Goal: Transaction & Acquisition: Purchase product/service

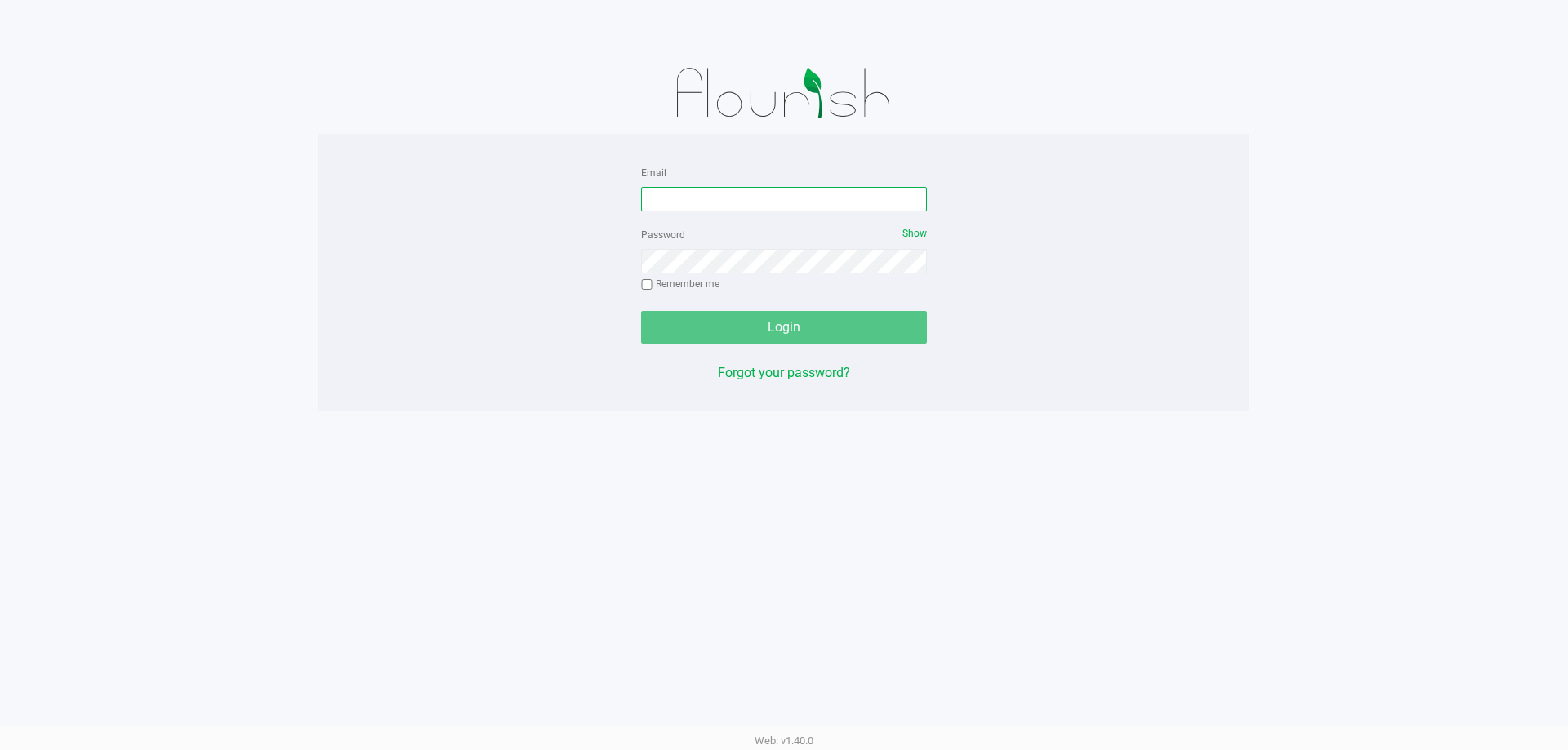
click at [771, 208] on input "Email" at bounding box center [784, 199] width 286 height 24
type input "mwiradilaga@liveparallel.com"
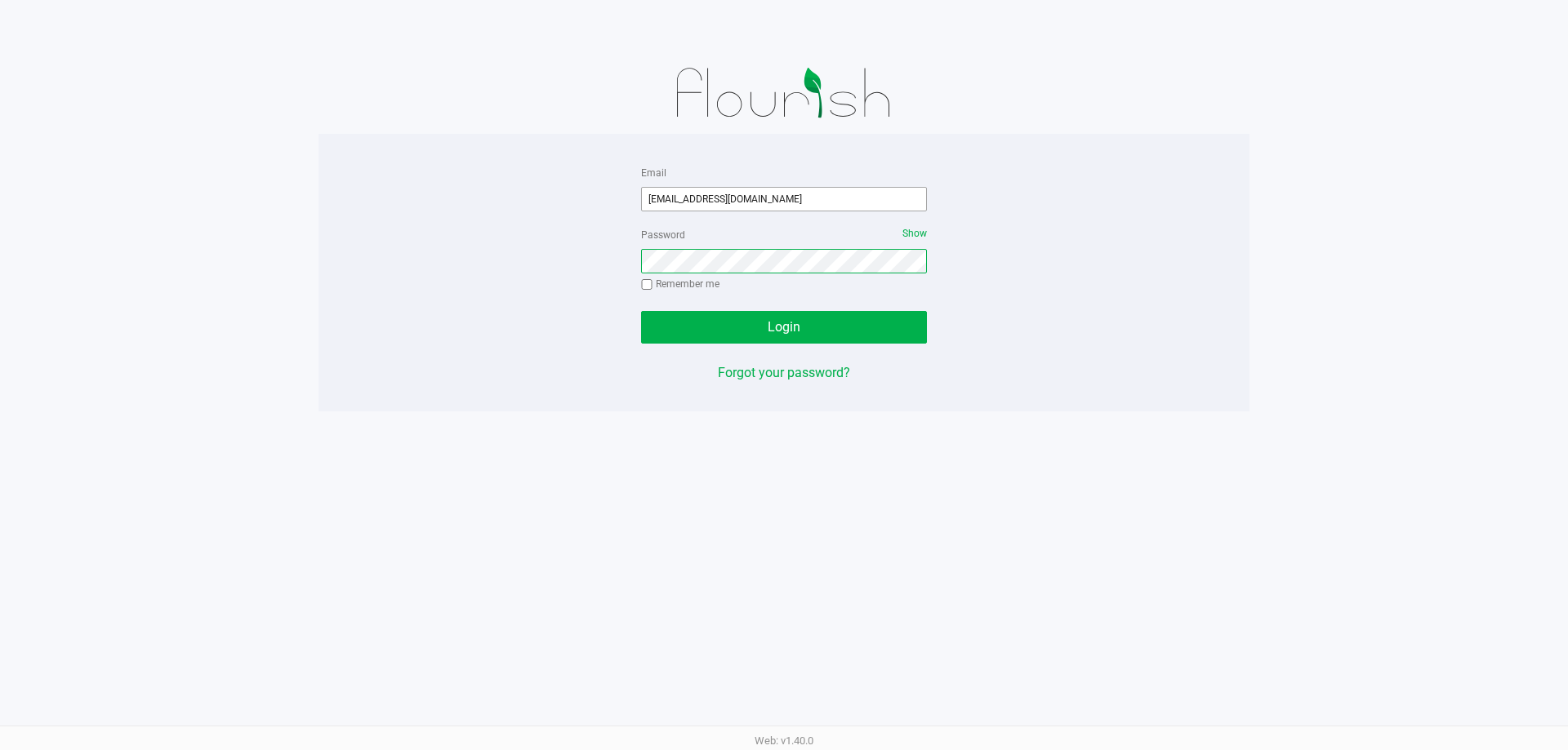
click at [641, 311] on button "Login" at bounding box center [784, 327] width 286 height 33
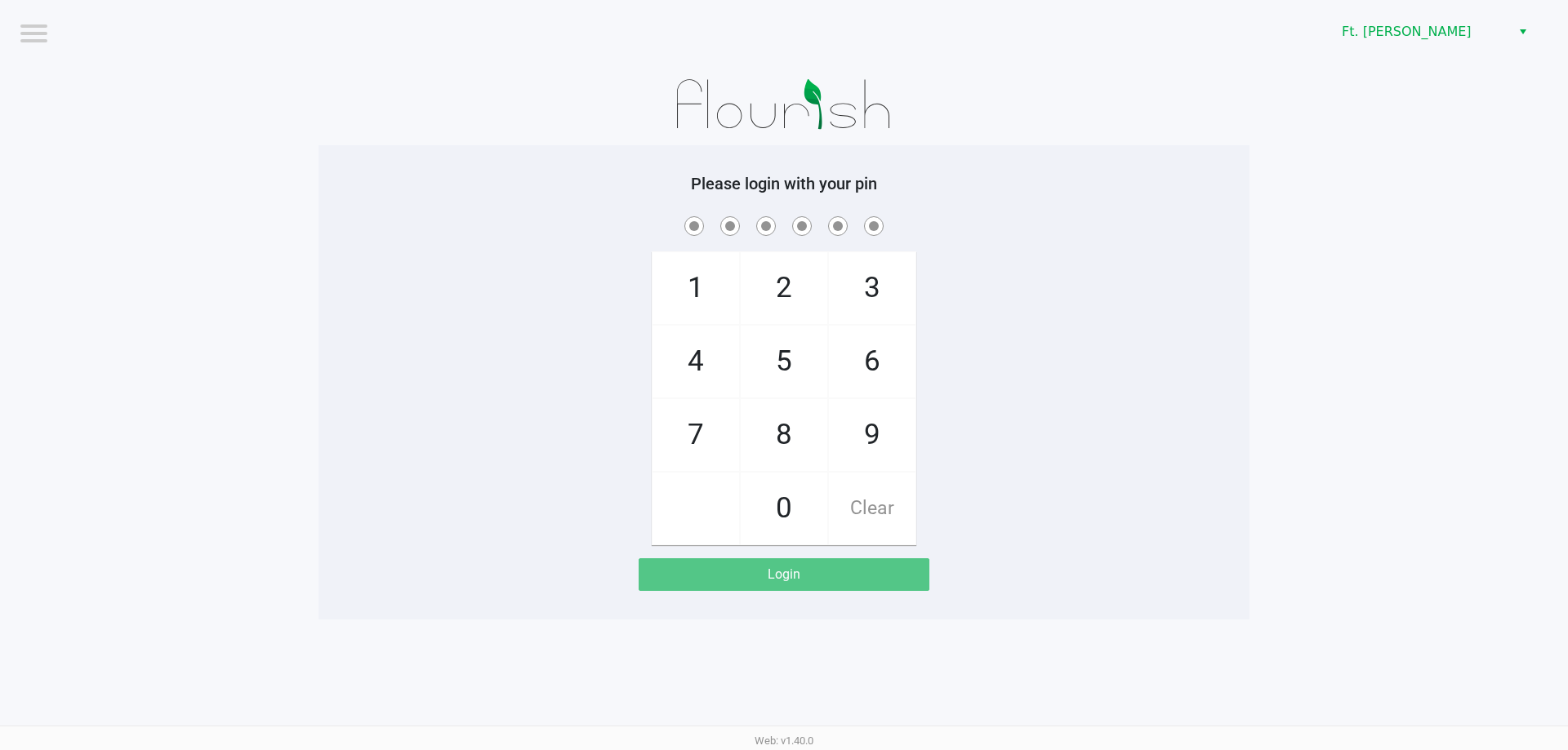
click at [693, 421] on span "7" at bounding box center [695, 435] width 87 height 72
checkbox input "true"
click at [772, 367] on span "5" at bounding box center [784, 361] width 87 height 72
checkbox input "true"
click at [874, 357] on span "6" at bounding box center [872, 361] width 87 height 72
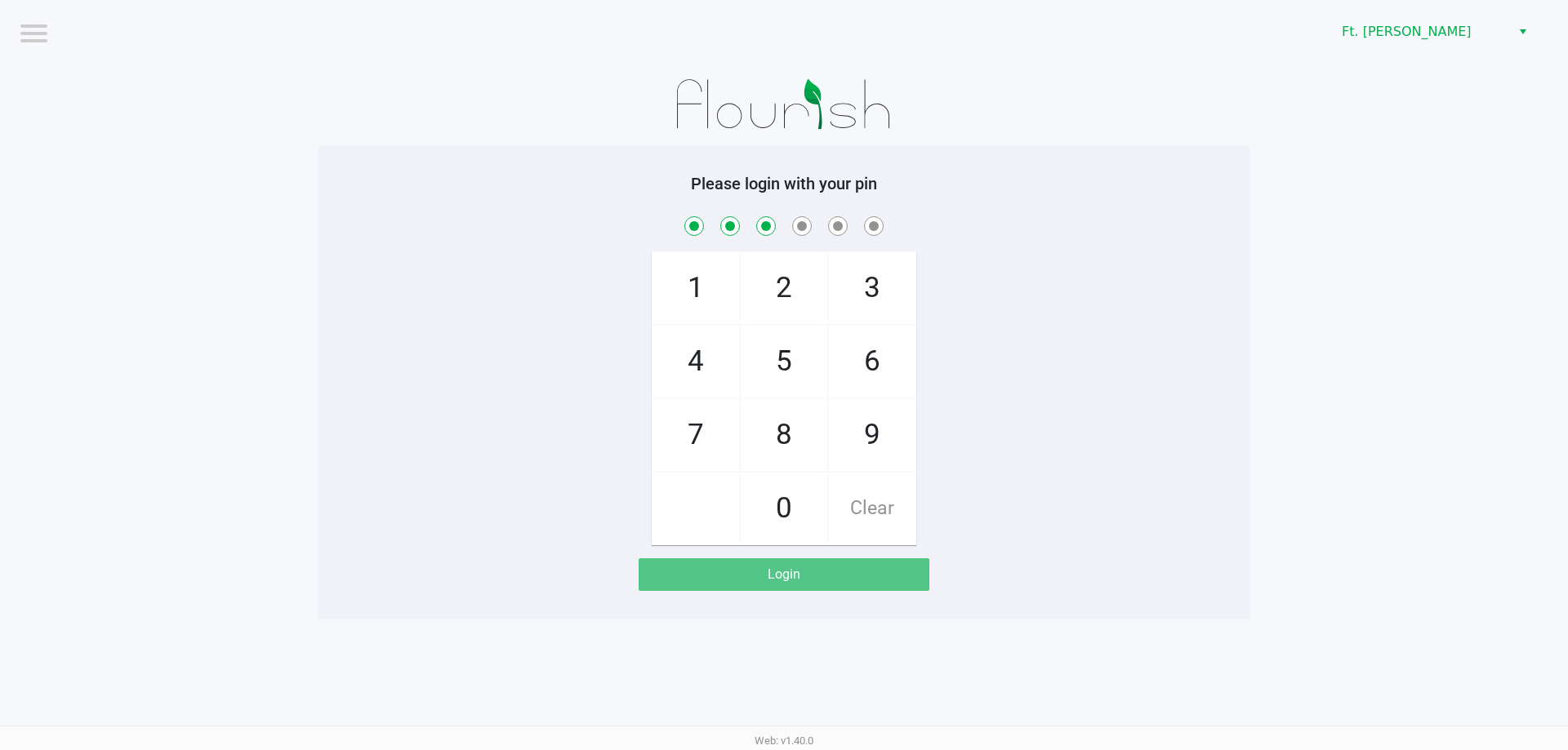
checkbox input "true"
click at [874, 357] on span "6" at bounding box center [872, 361] width 87 height 72
checkbox input "true"
click at [731, 353] on span "4" at bounding box center [695, 361] width 87 height 72
checkbox input "true"
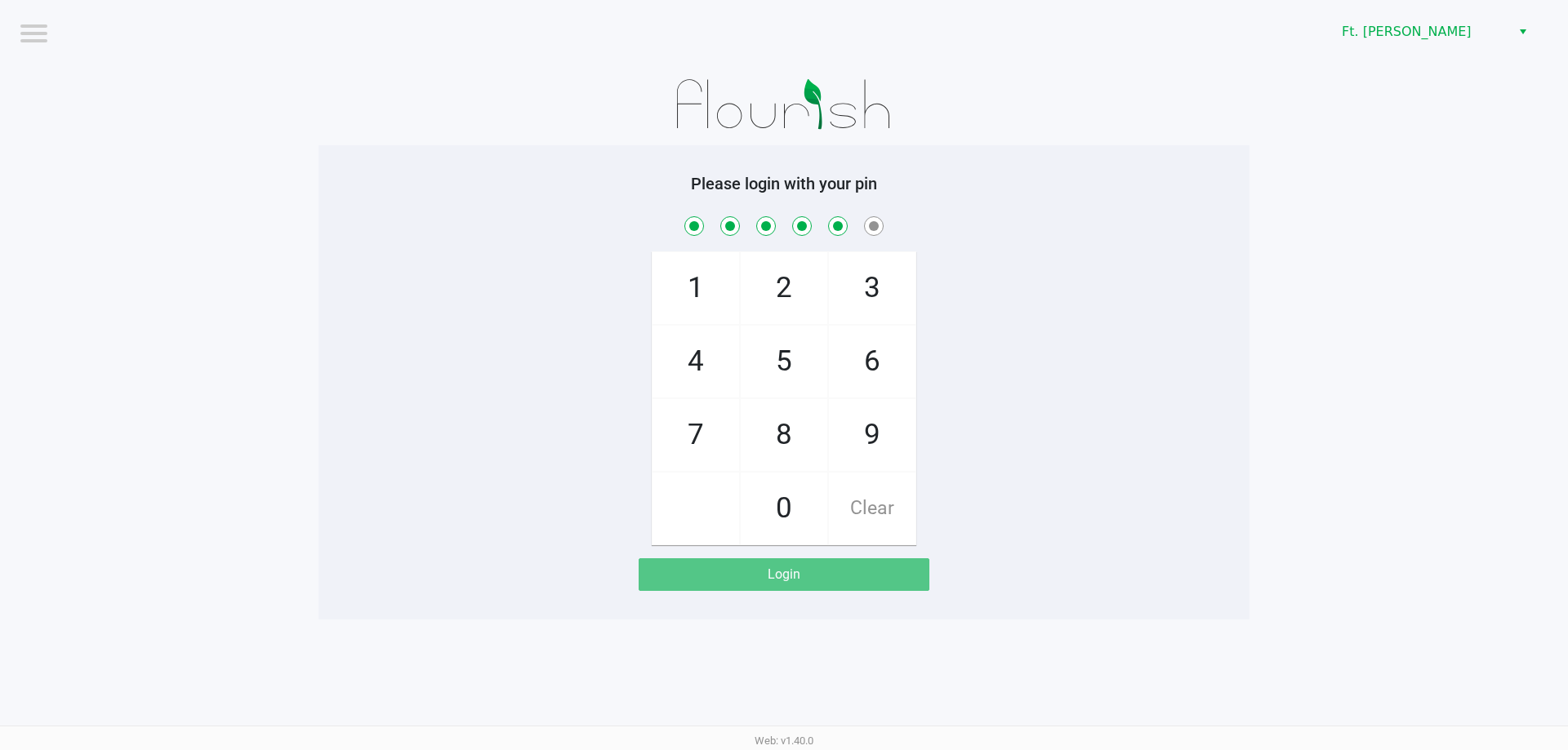
click at [850, 289] on span "3" at bounding box center [872, 288] width 87 height 72
checkbox input "true"
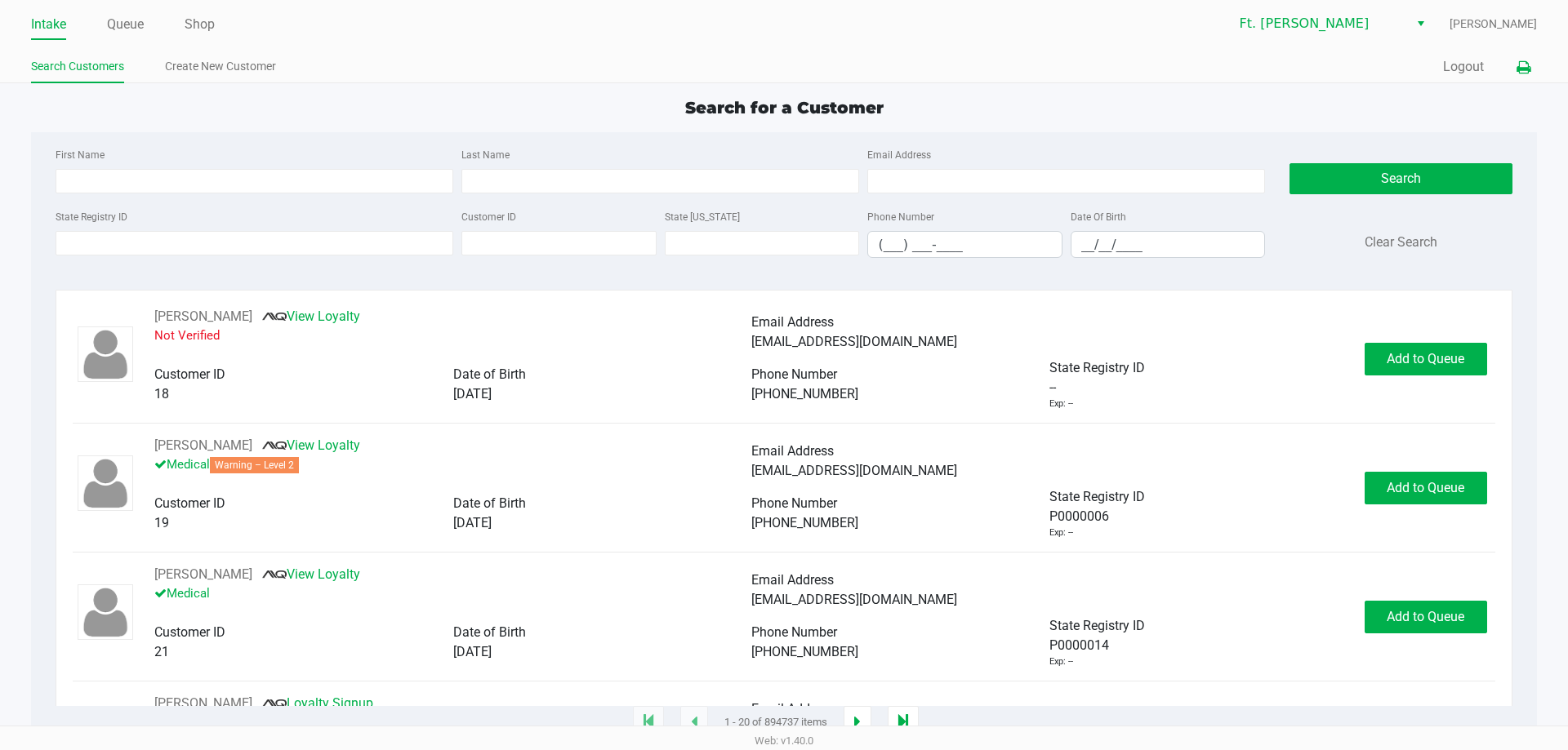
click at [1524, 68] on icon at bounding box center [1523, 68] width 14 height 11
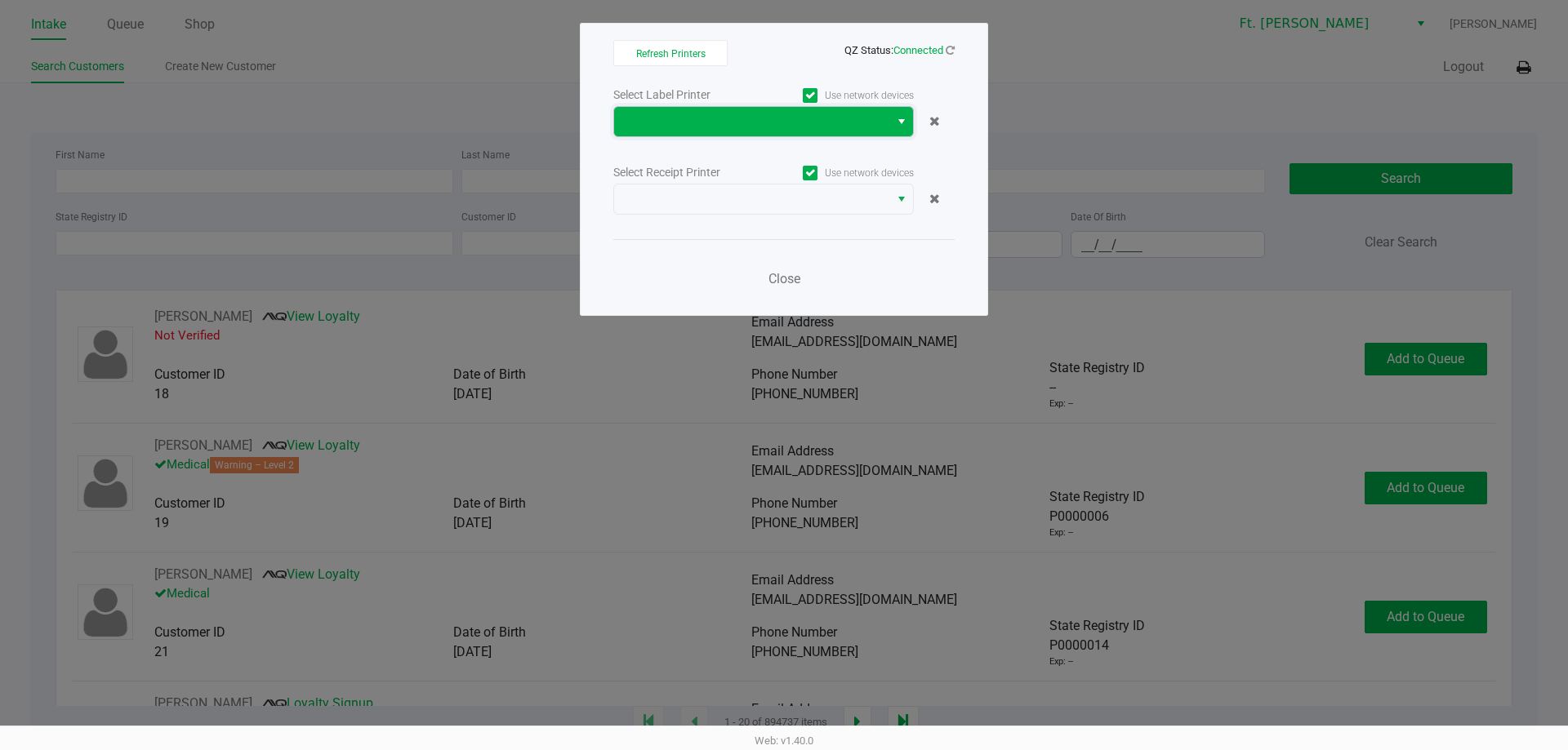
click at [856, 125] on span at bounding box center [752, 121] width 255 height 20
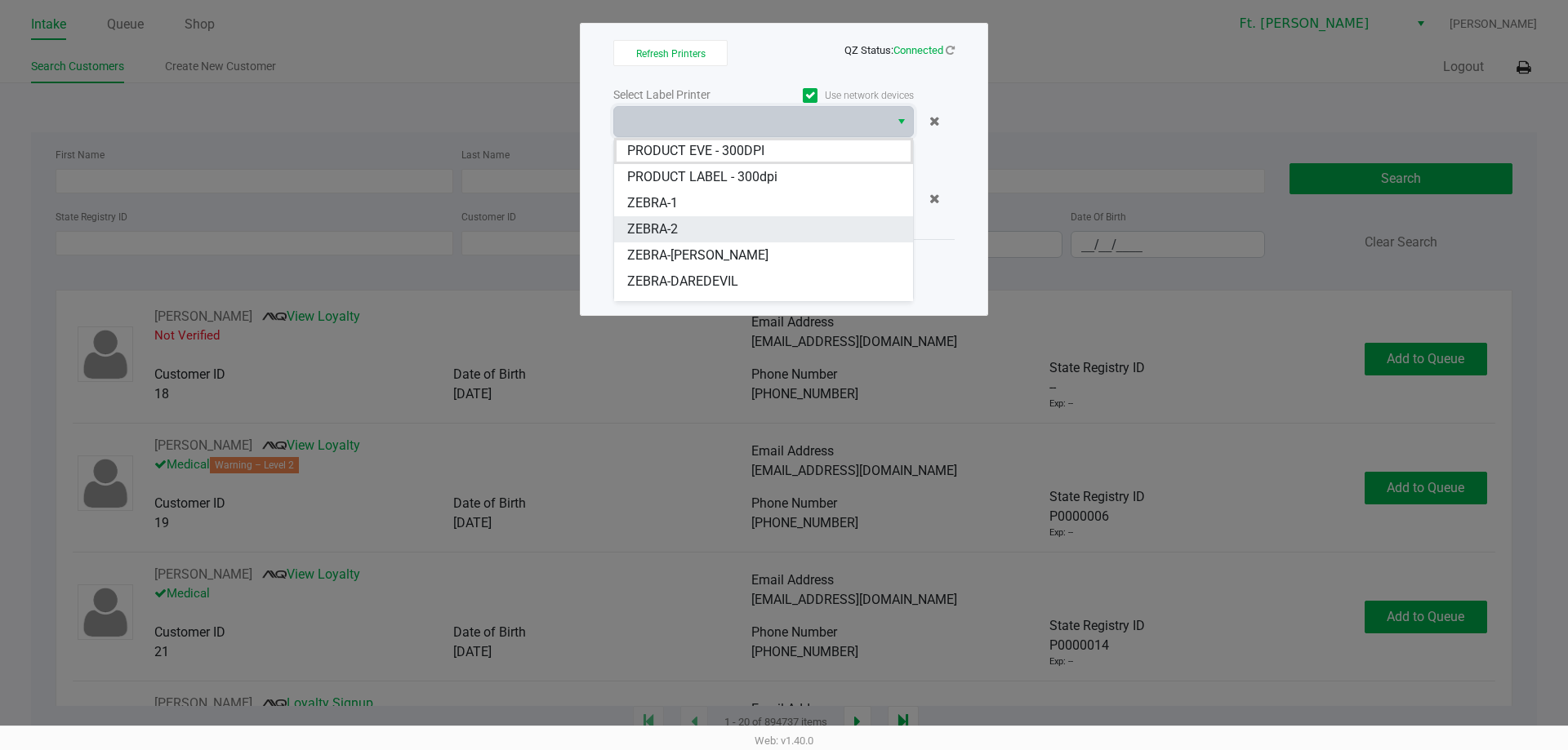
click at [736, 229] on li "ZEBRA-2" at bounding box center [763, 229] width 299 height 26
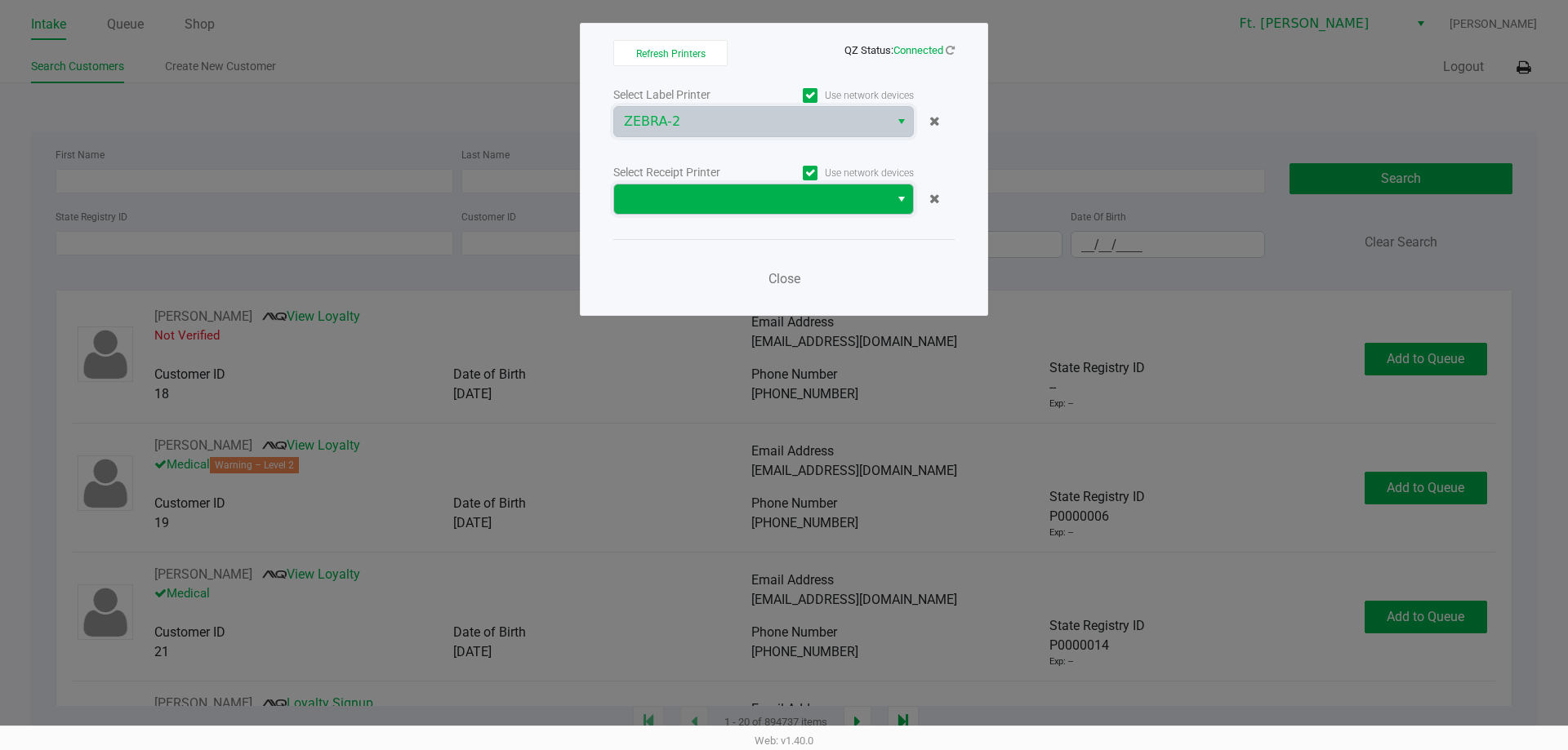
click at [778, 184] on span at bounding box center [751, 199] width 275 height 30
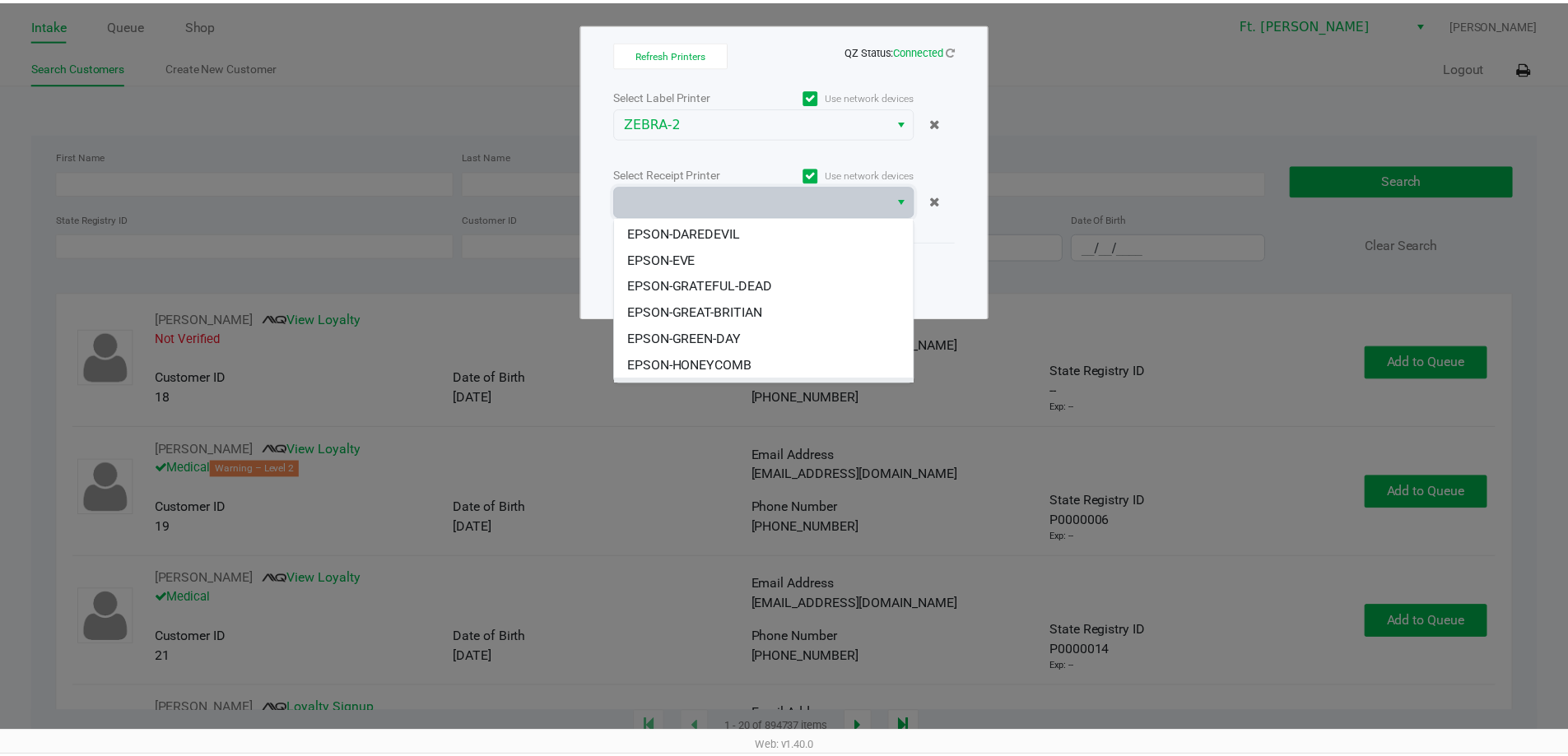
scroll to position [99, 0]
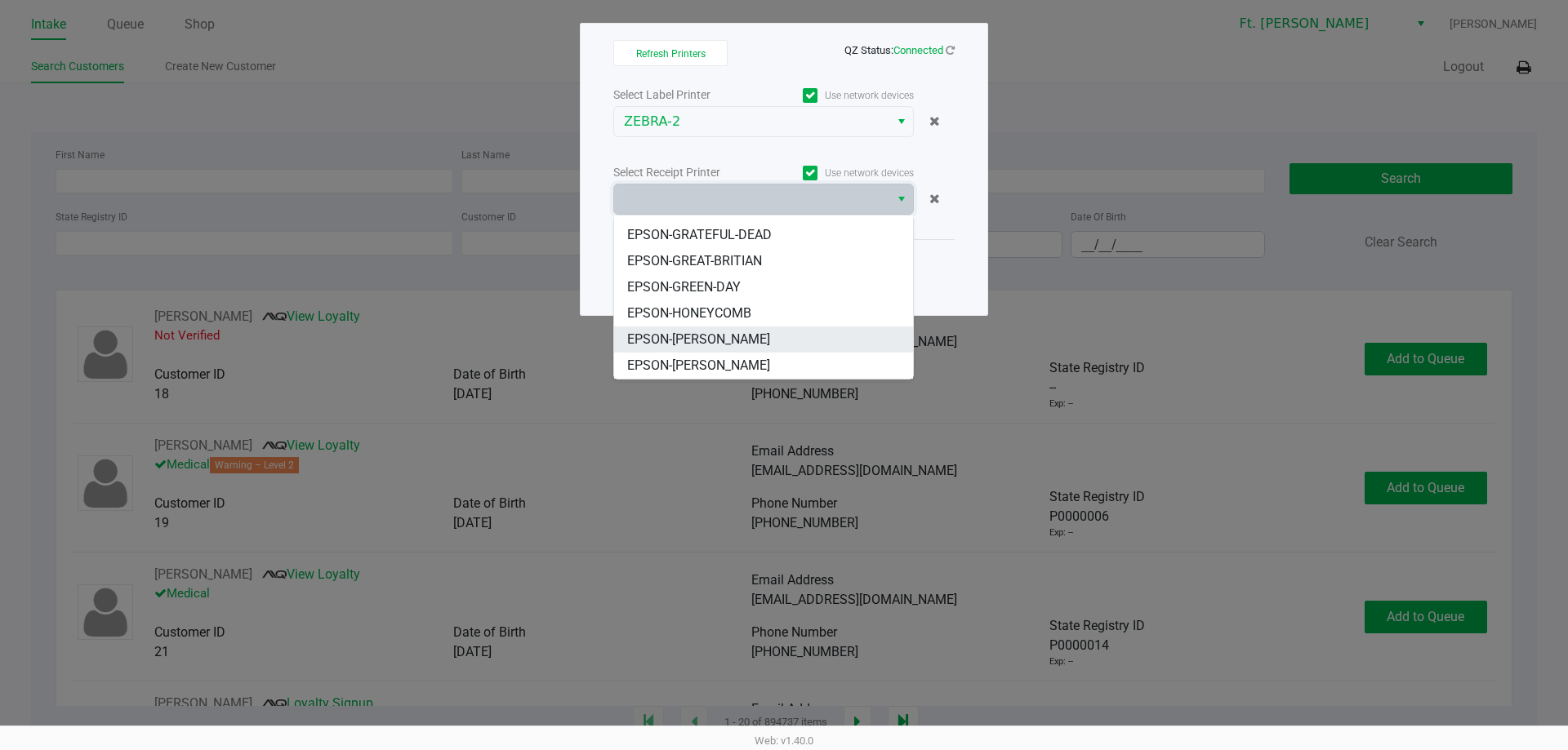
click at [815, 336] on li "EPSON-KATE-RYAN" at bounding box center [763, 340] width 299 height 26
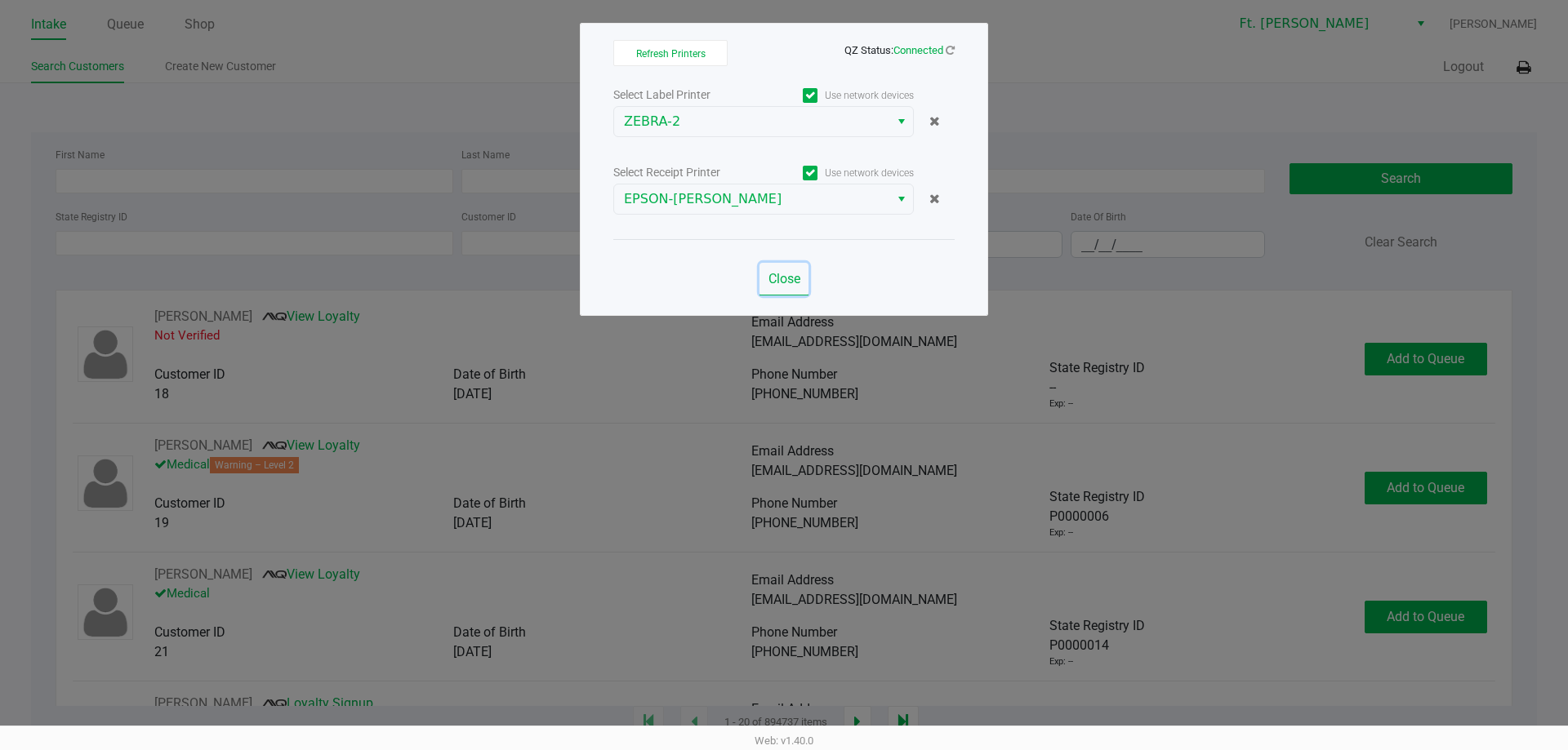
click at [789, 269] on button "Close" at bounding box center [784, 279] width 49 height 33
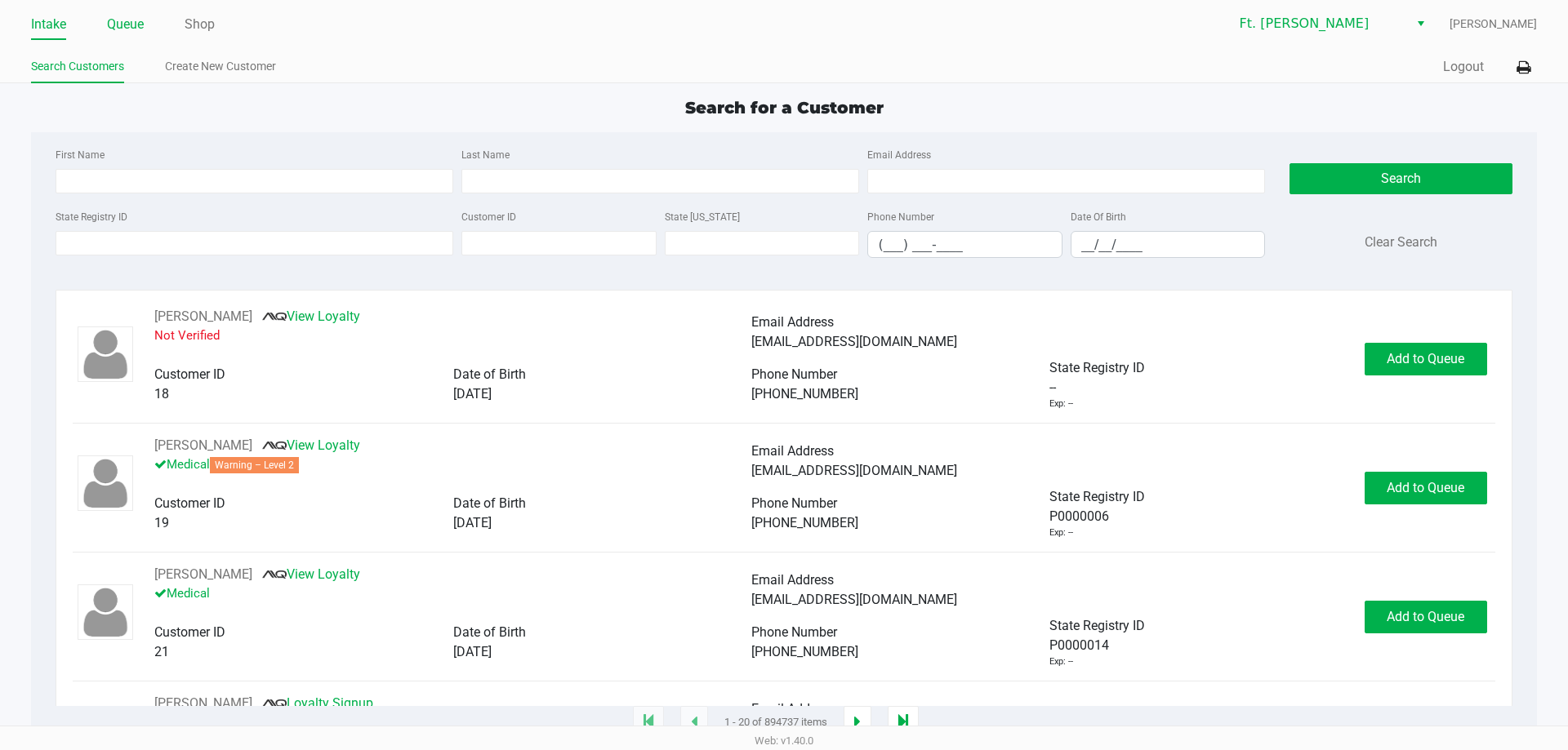
click at [122, 23] on link "Queue" at bounding box center [125, 24] width 36 height 23
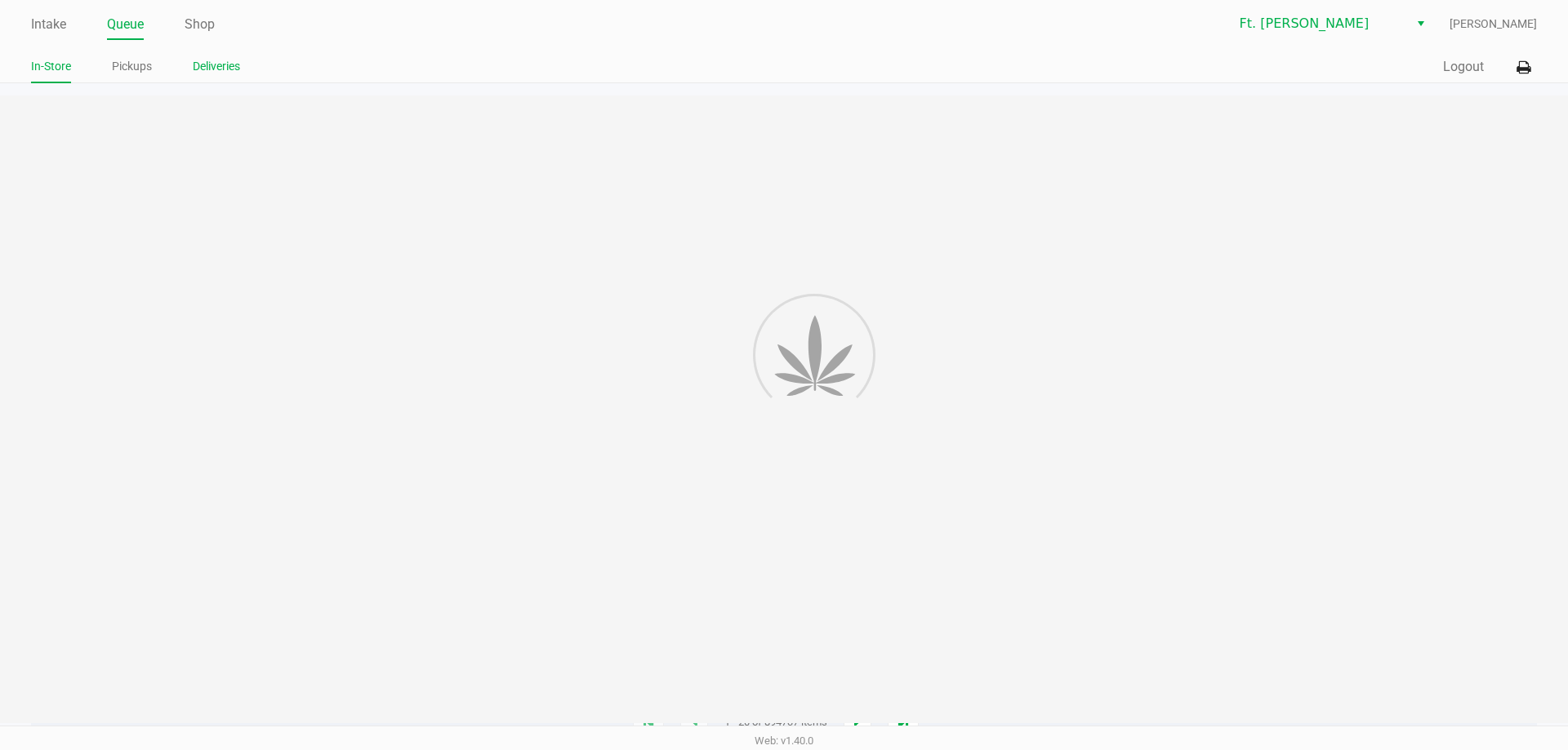
click at [224, 80] on li "Deliveries" at bounding box center [216, 69] width 48 height 29
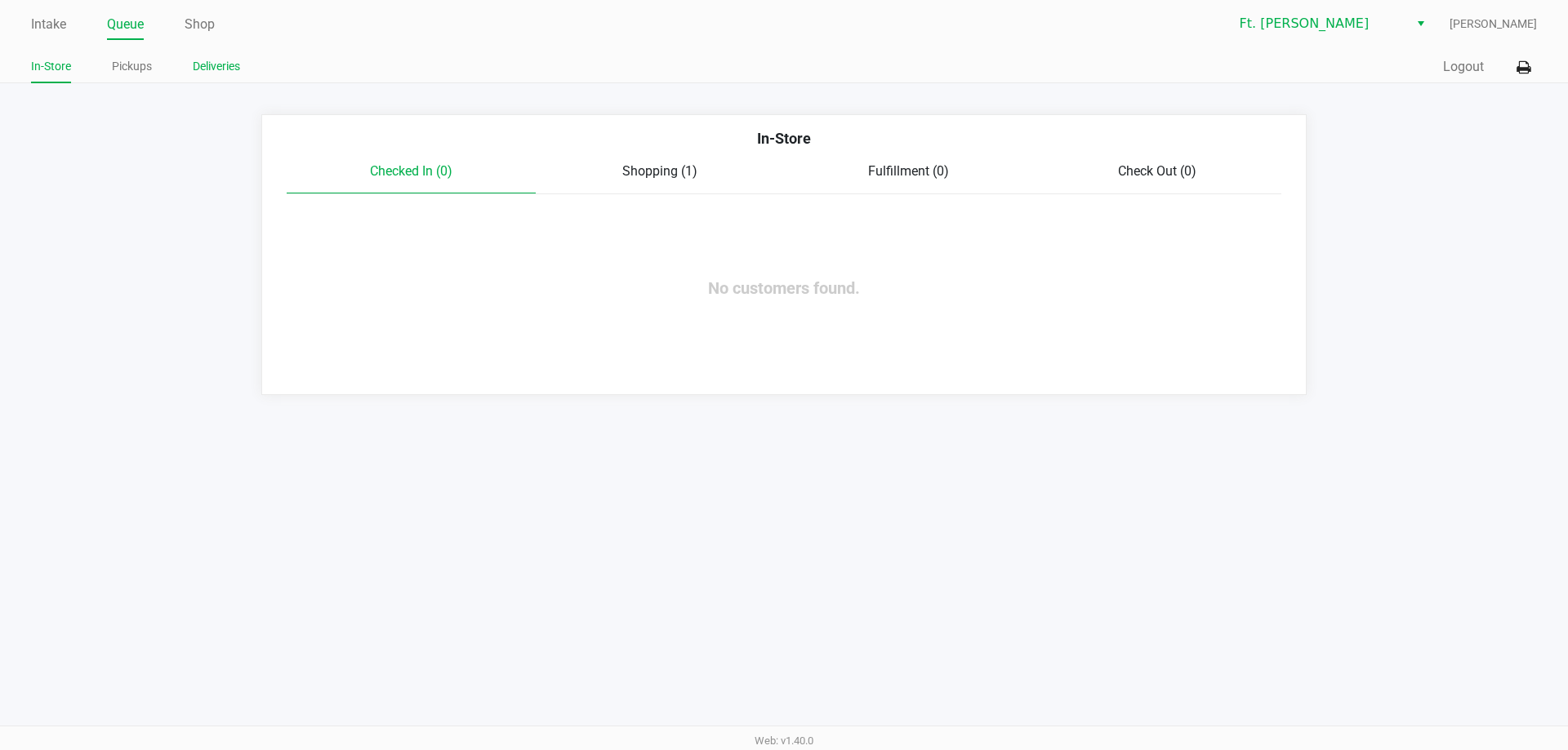
click at [226, 71] on link "Deliveries" at bounding box center [216, 66] width 48 height 20
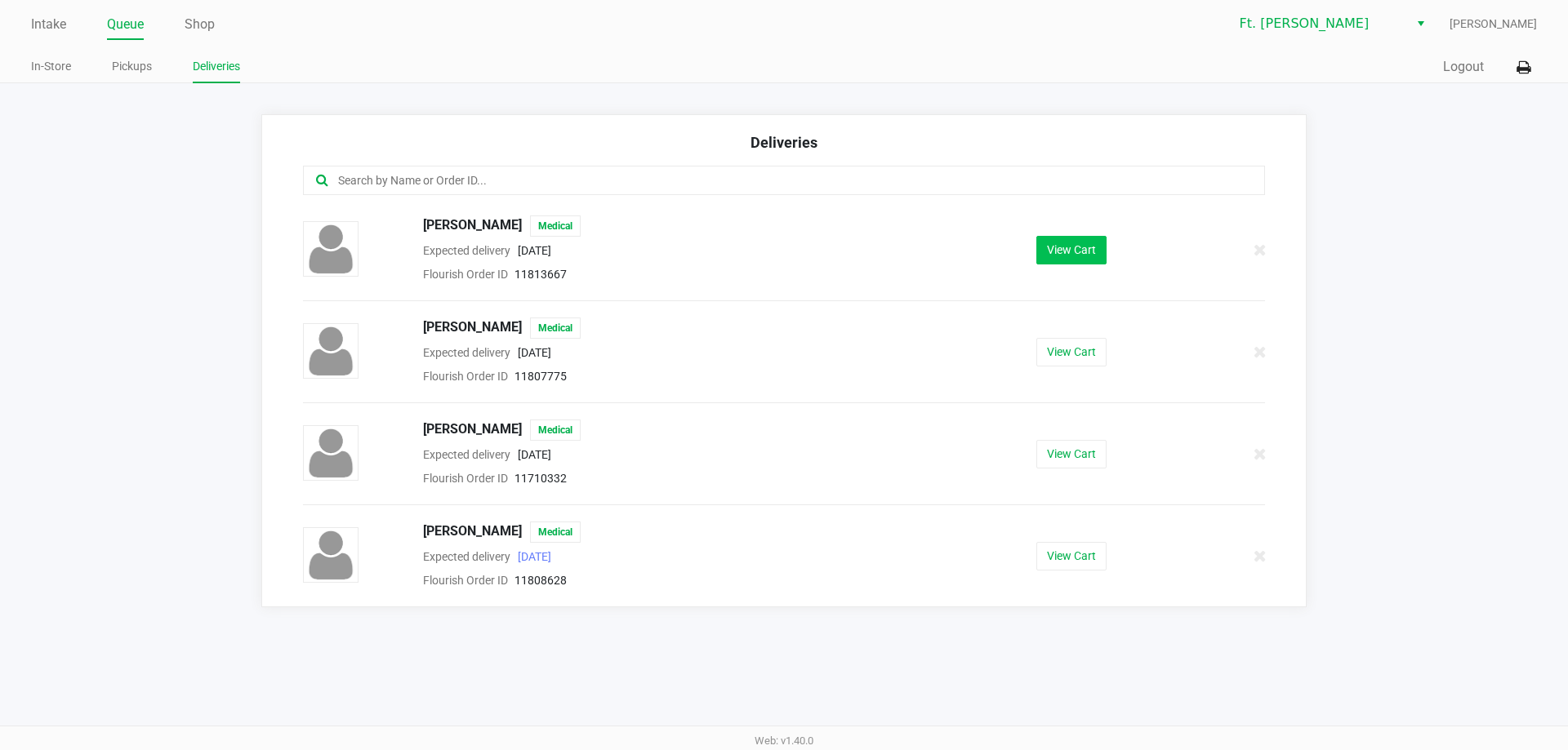
drag, startPoint x: 1015, startPoint y: 241, endPoint x: 1048, endPoint y: 245, distance: 33.2
click at [1017, 241] on div "View Cart" at bounding box center [1071, 250] width 247 height 29
click at [1051, 245] on button "View Cart" at bounding box center [1070, 250] width 70 height 29
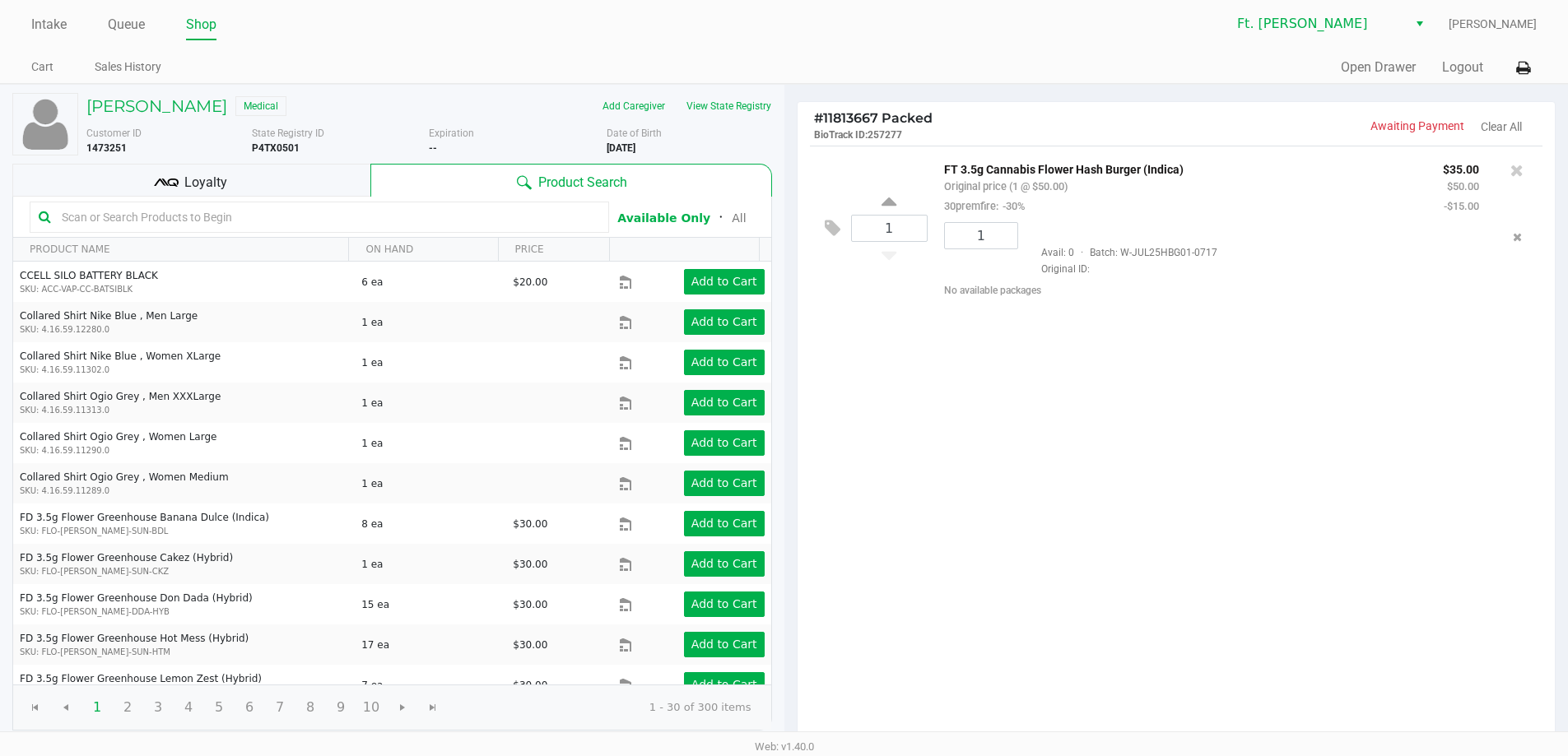
scroll to position [169, 0]
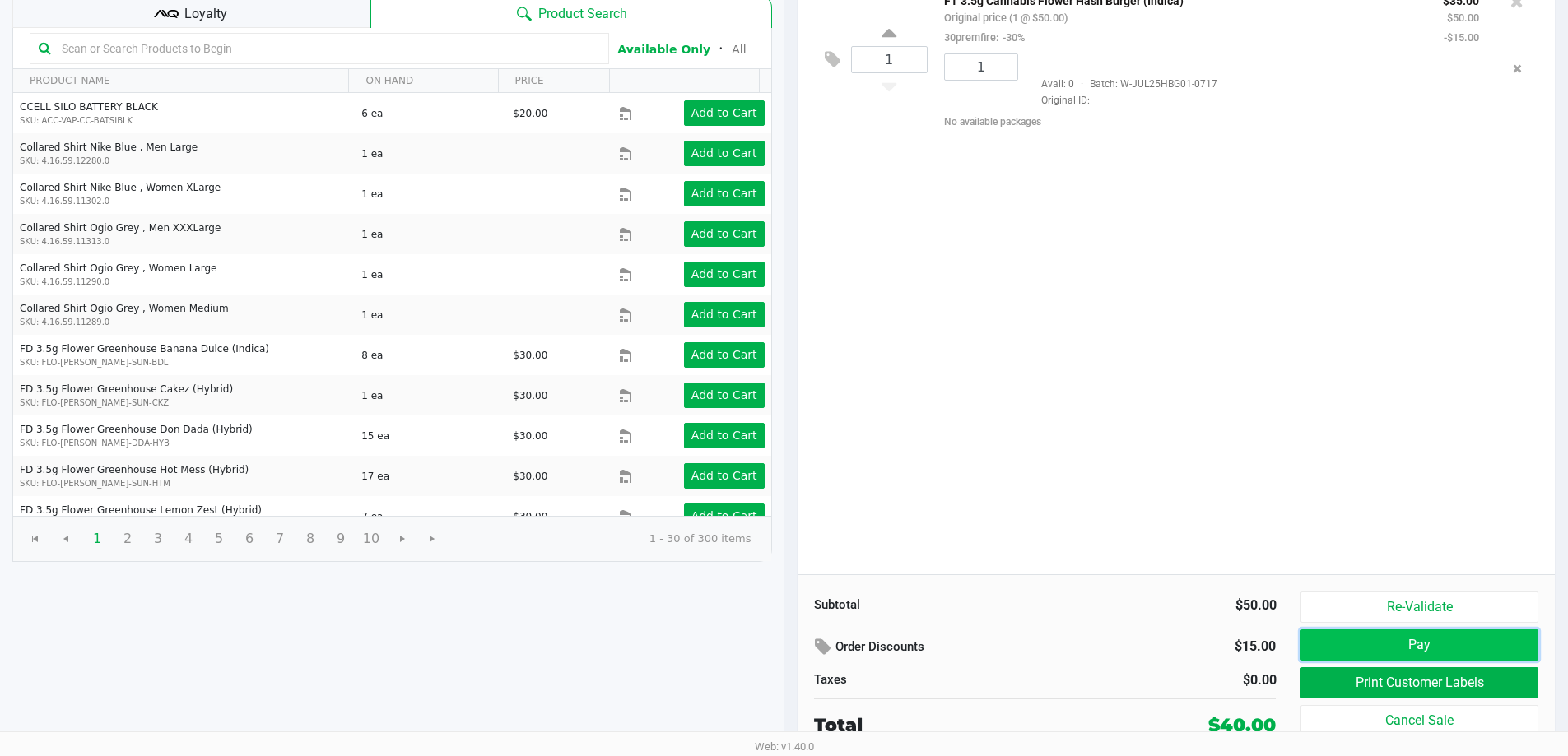
click at [1425, 643] on button "Pay" at bounding box center [1419, 644] width 237 height 31
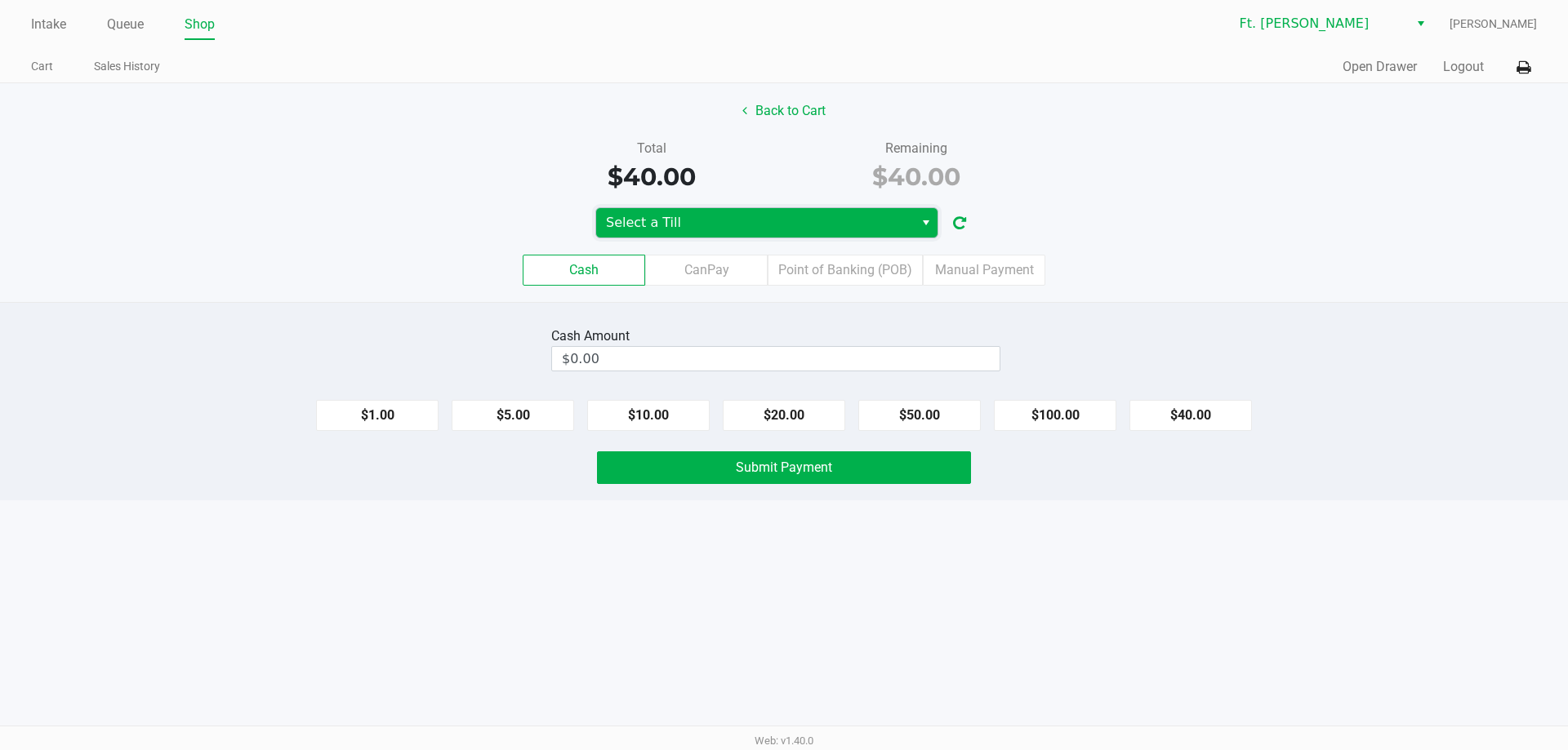
click at [678, 228] on span "Select a Till" at bounding box center [755, 223] width 298 height 20
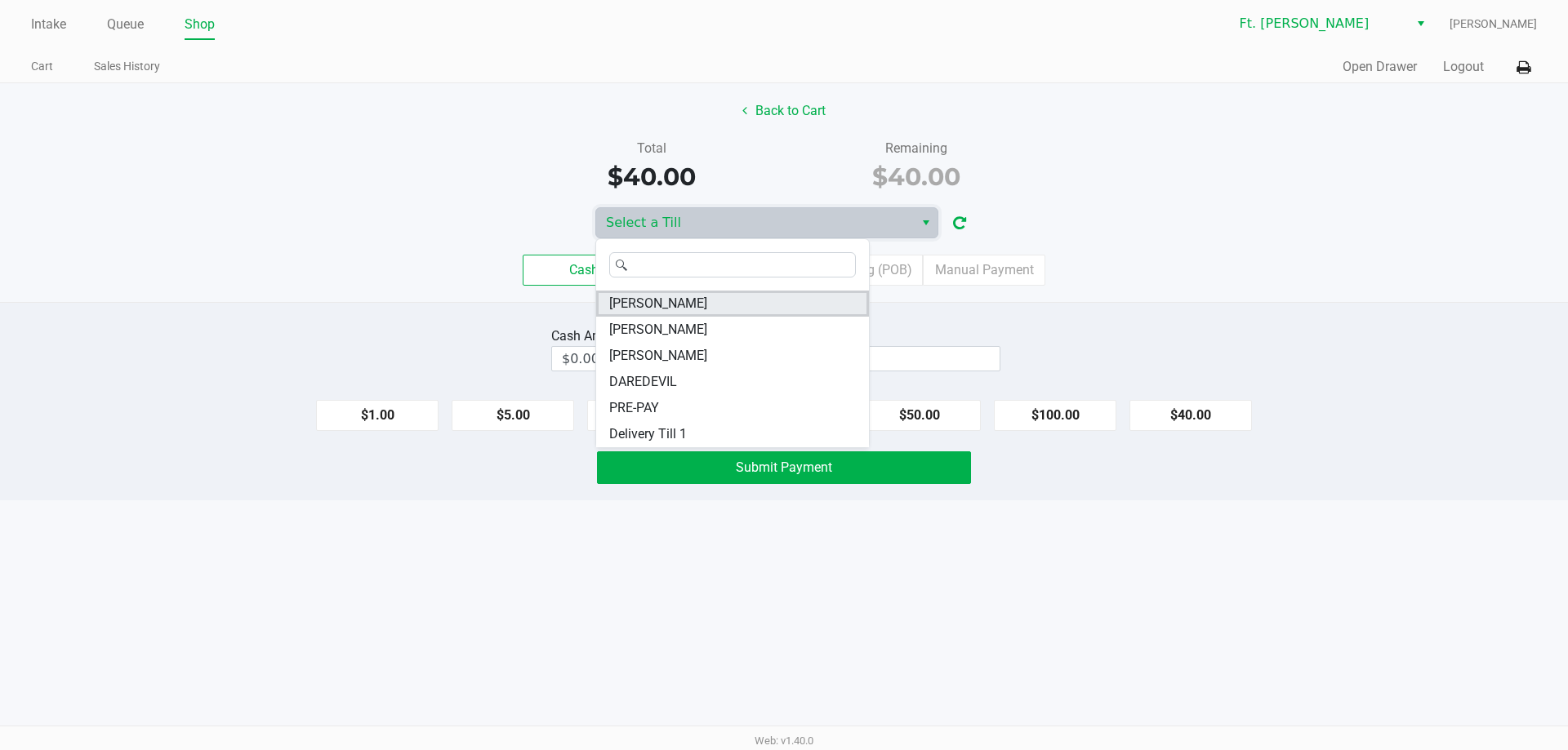
click at [713, 302] on li "KATE-RYAN" at bounding box center [732, 304] width 273 height 26
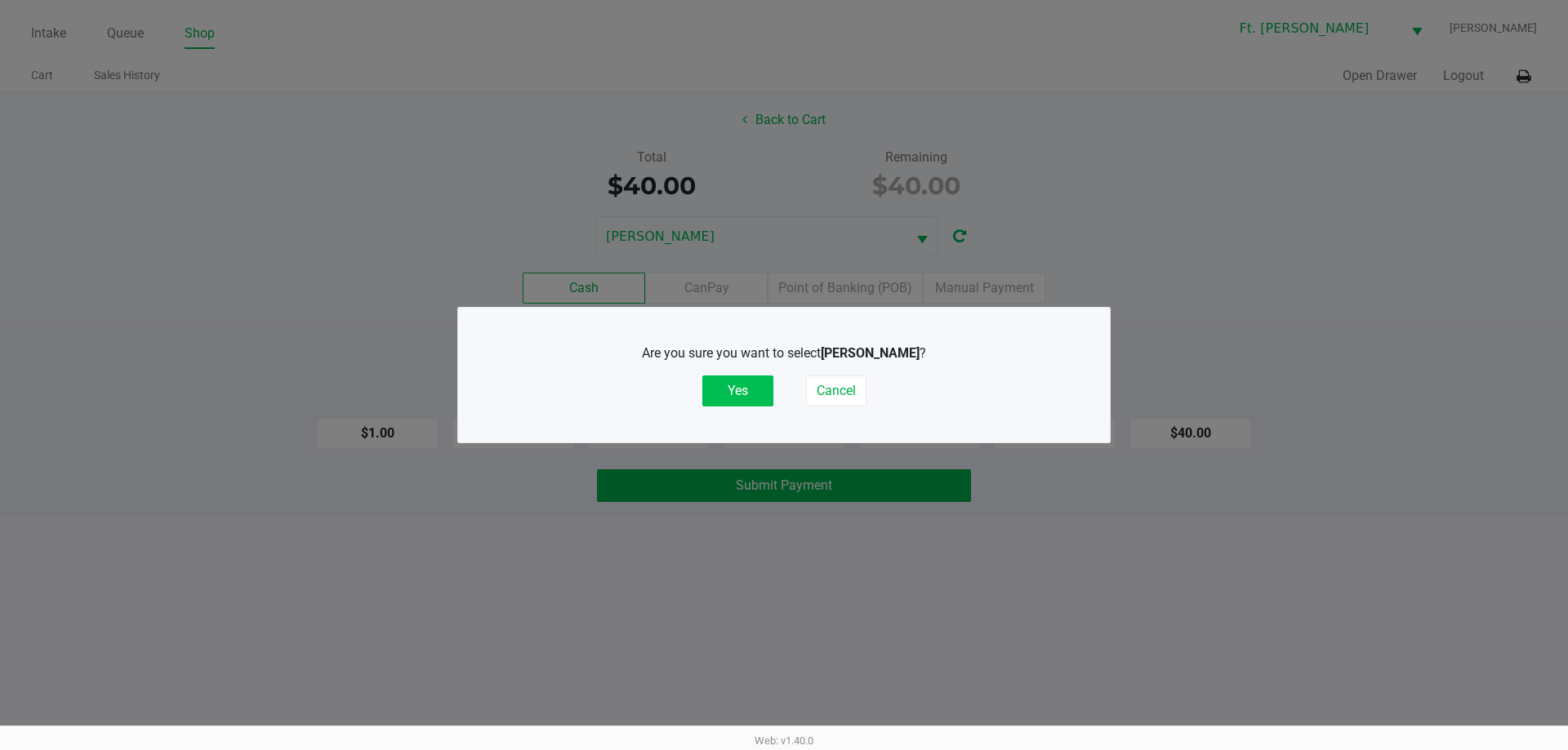
click at [736, 385] on button "Yes" at bounding box center [738, 390] width 71 height 31
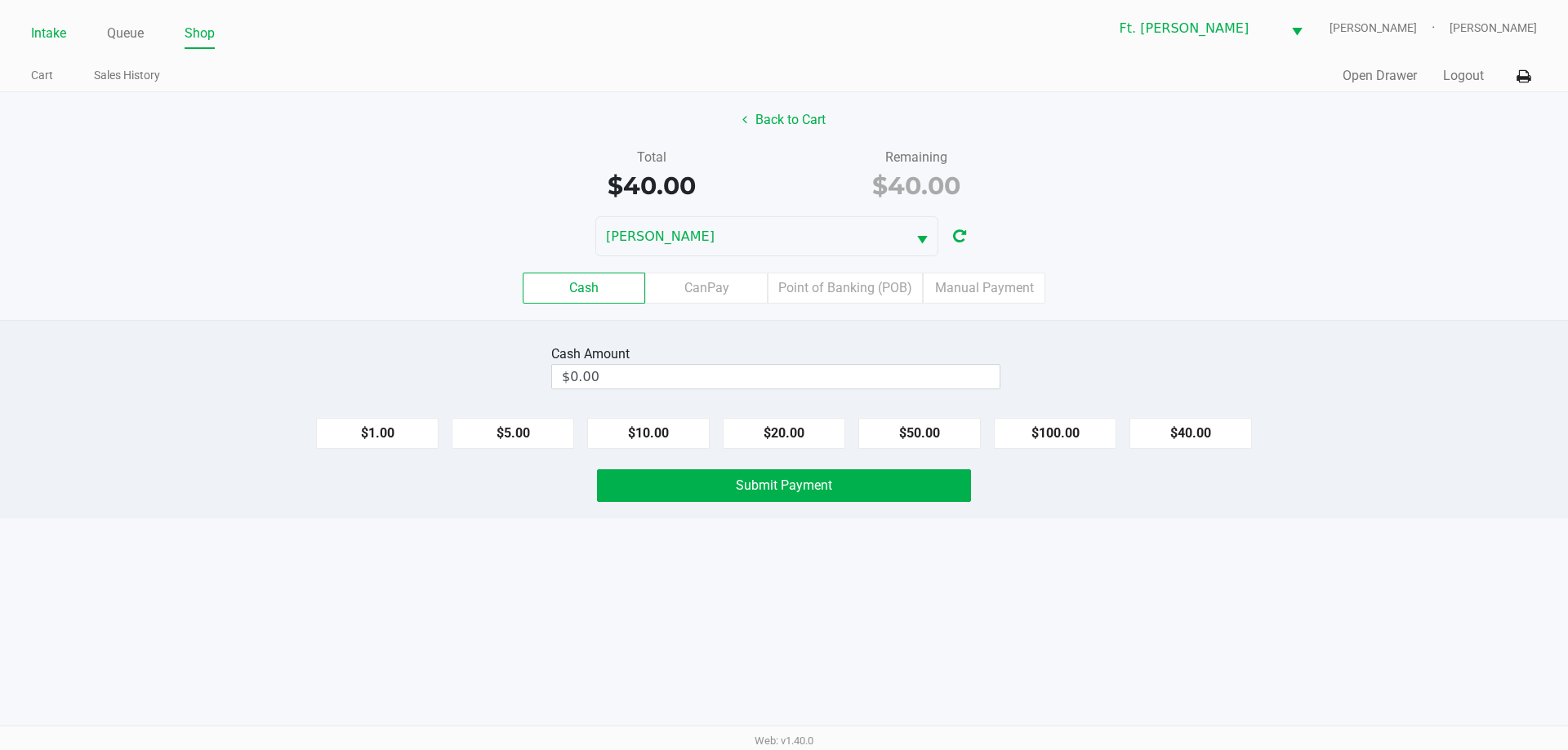
click at [44, 30] on link "Intake" at bounding box center [48, 34] width 35 height 23
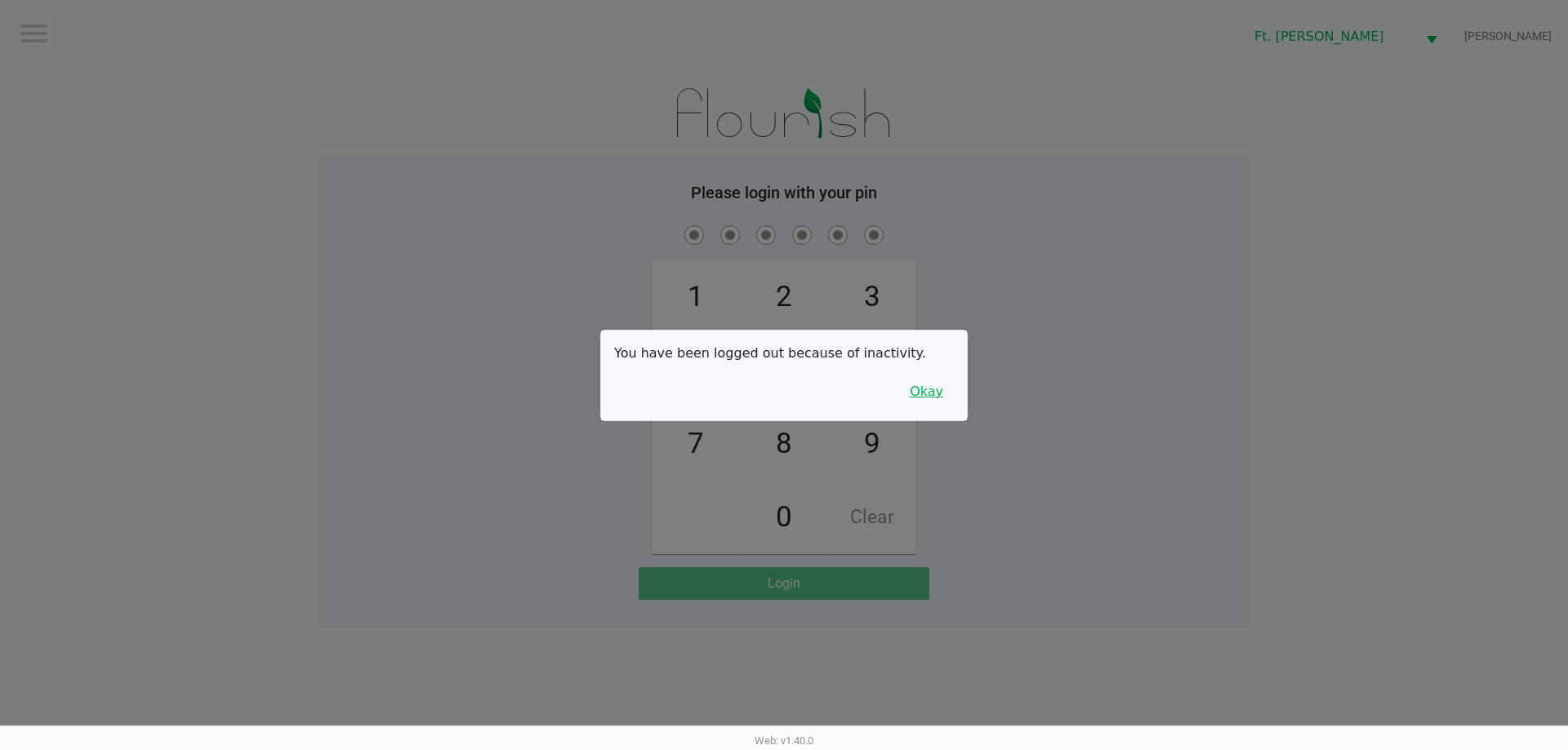
click at [930, 397] on button "Okay" at bounding box center [926, 391] width 55 height 31
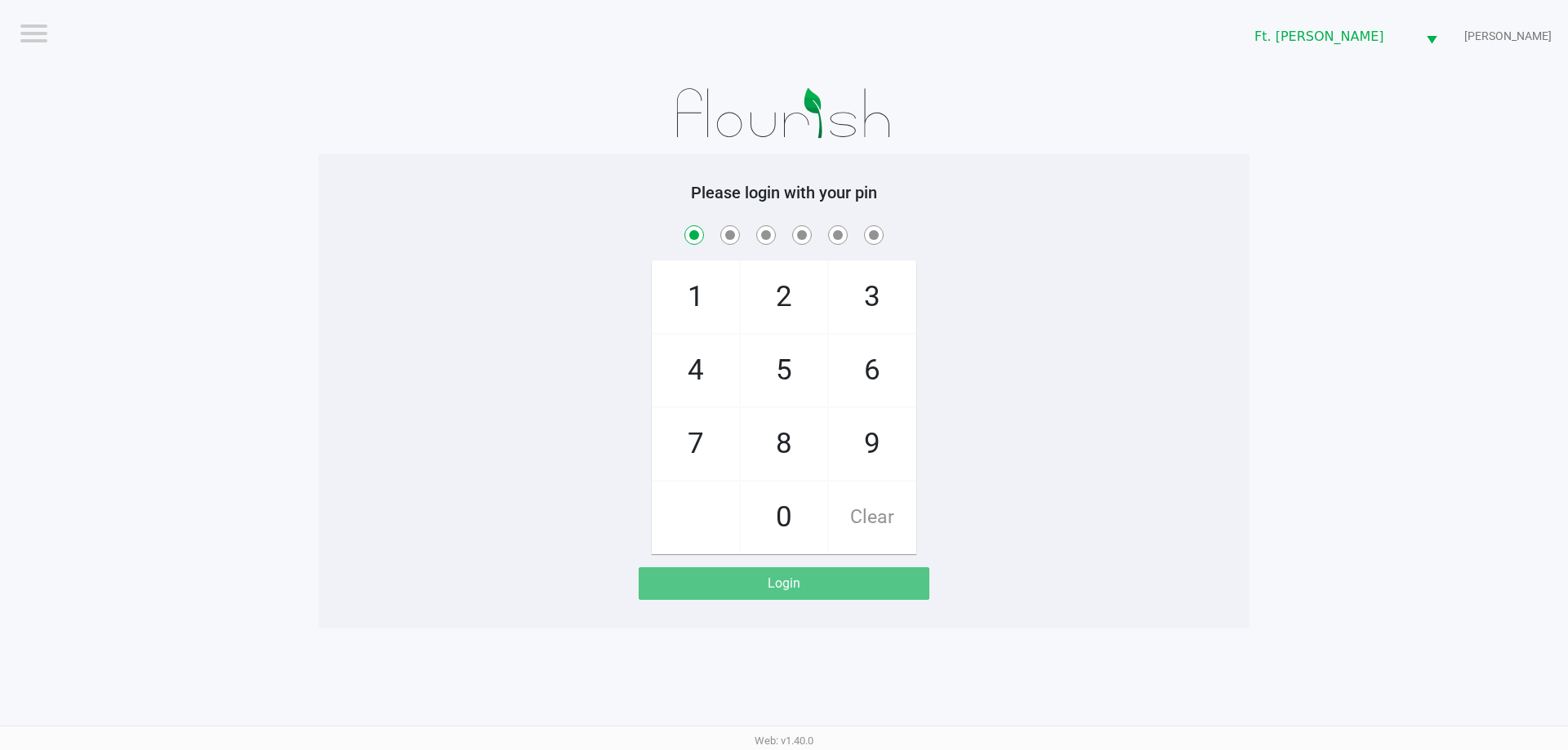
checkbox input "true"
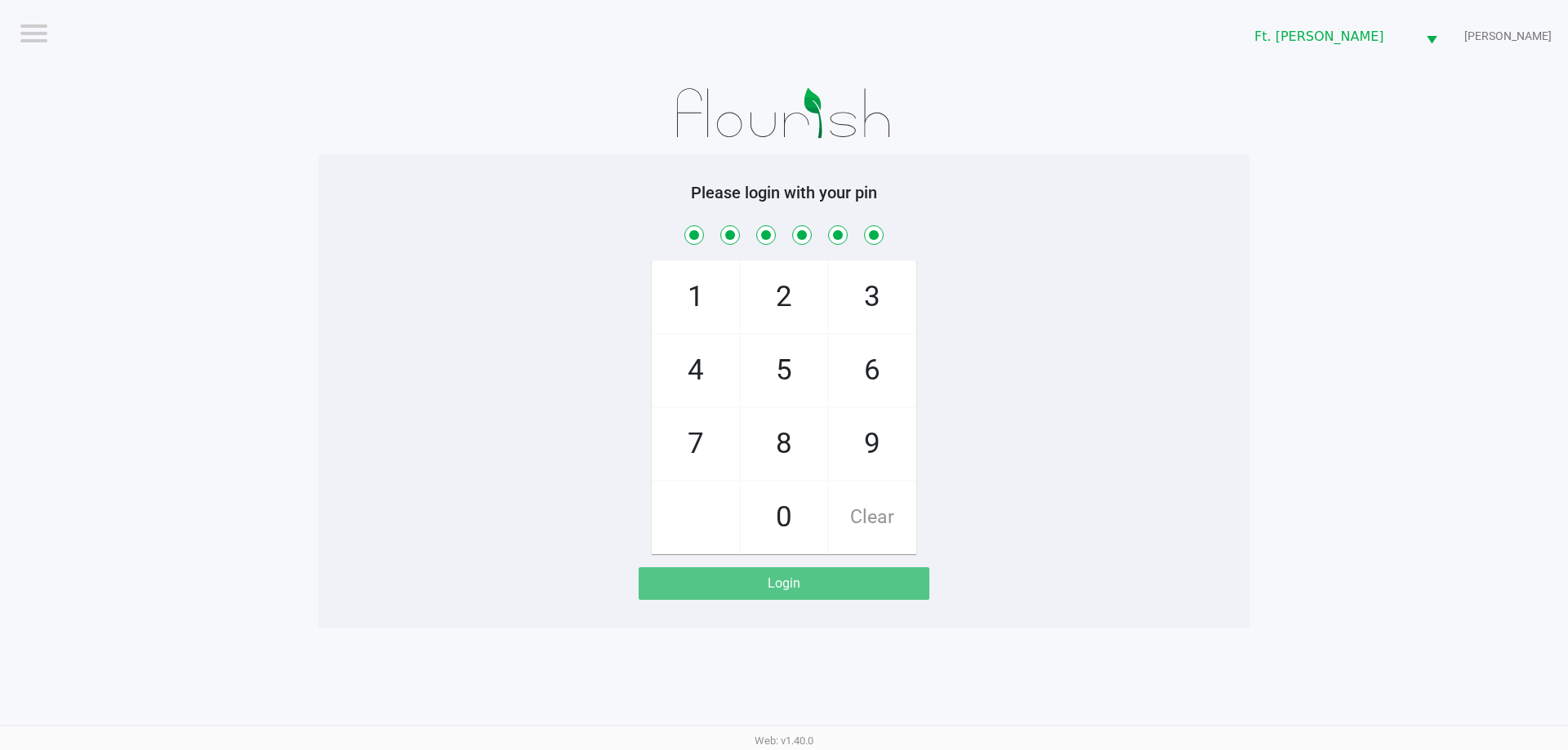
checkbox input "true"
